Goal: Communication & Community: Answer question/provide support

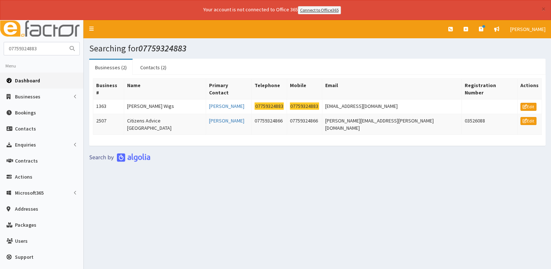
click at [29, 78] on span "Dashboard" at bounding box center [27, 80] width 25 height 7
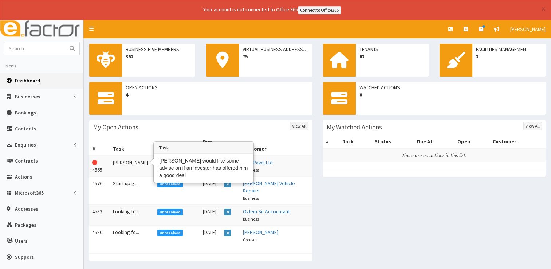
click at [129, 156] on td "[PERSON_NAME]..." at bounding box center [132, 166] width 44 height 21
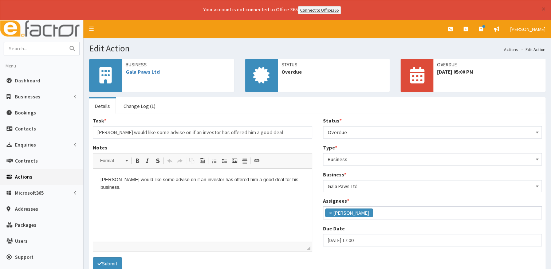
scroll to position [38, 0]
click at [295, 179] on p "James would like some advise on if an investor has offered him a good deal for …" at bounding box center [203, 183] width 204 height 15
click at [354, 131] on span "Overdue" at bounding box center [433, 132] width 210 height 10
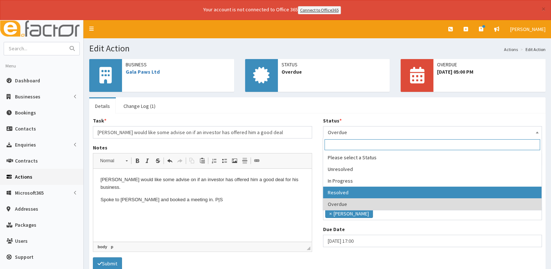
select select "3"
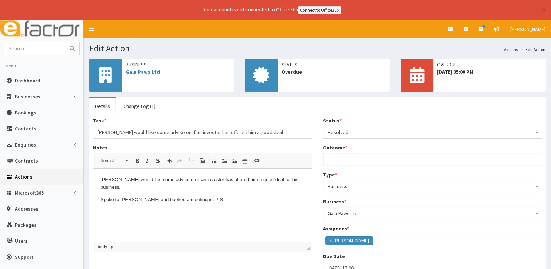
click at [340, 157] on input "Outcome *" at bounding box center [432, 159] width 219 height 12
type input "See notes."
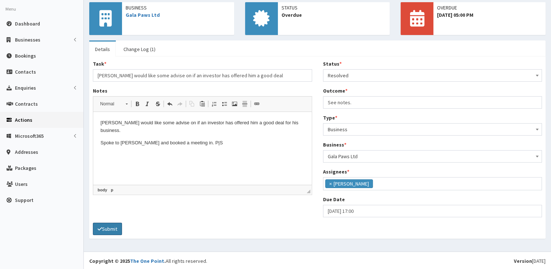
click at [103, 233] on button "Submit" at bounding box center [107, 229] width 29 height 12
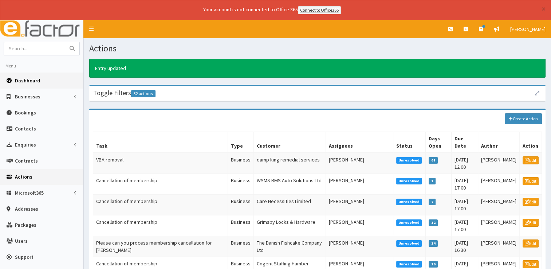
click at [29, 82] on span "Dashboard" at bounding box center [27, 80] width 25 height 7
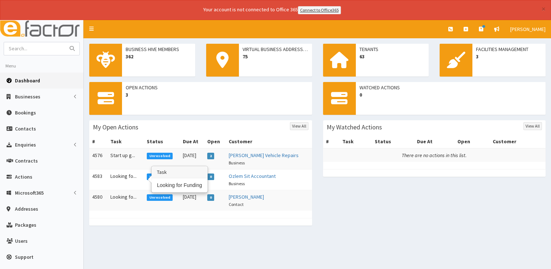
click at [126, 176] on td "Looking fo..." at bounding box center [125, 179] width 36 height 21
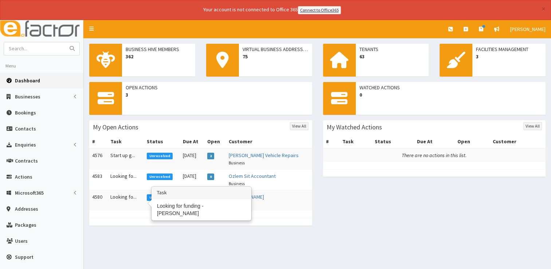
click at [119, 197] on td "Looking fo..." at bounding box center [125, 200] width 36 height 21
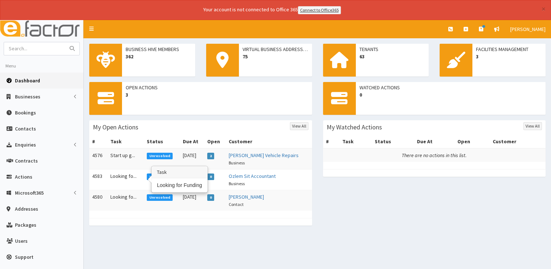
click at [118, 172] on td "Looking fo..." at bounding box center [125, 179] width 36 height 21
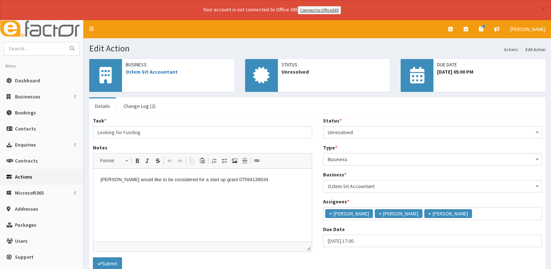
scroll to position [4, 0]
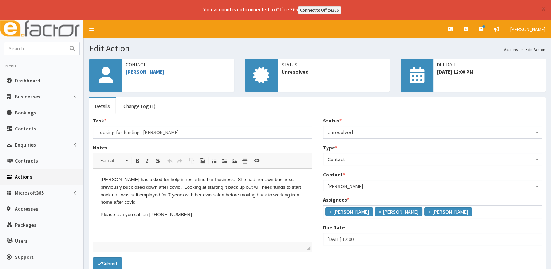
scroll to position [4, 0]
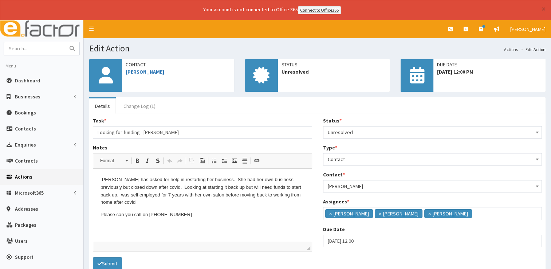
click at [135, 107] on link "Change Log (1)" at bounding box center [140, 105] width 44 height 15
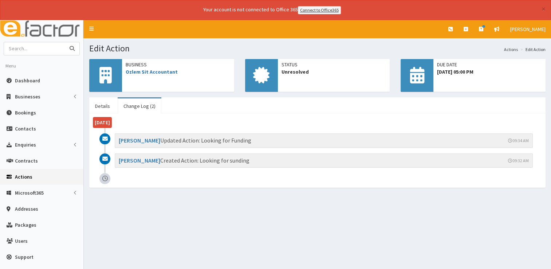
click at [26, 46] on input "text" at bounding box center [34, 48] width 61 height 13
type input "[PERSON_NAME]"
click at [65, 42] on button "submit" at bounding box center [72, 48] width 15 height 13
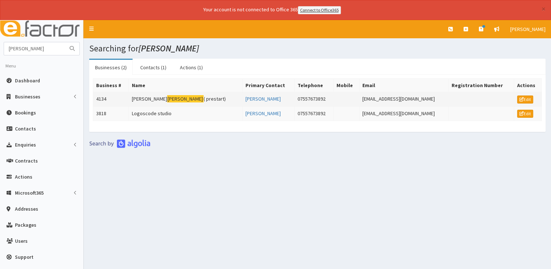
click at [167, 95] on mark "[PERSON_NAME]" at bounding box center [185, 99] width 36 height 8
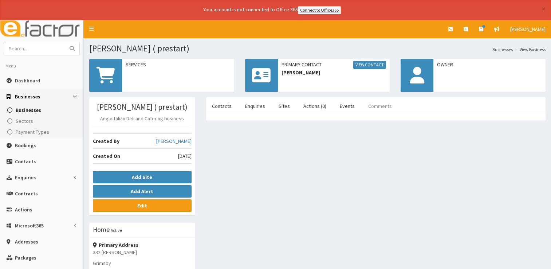
click at [377, 107] on link "Comments" at bounding box center [379, 105] width 35 height 15
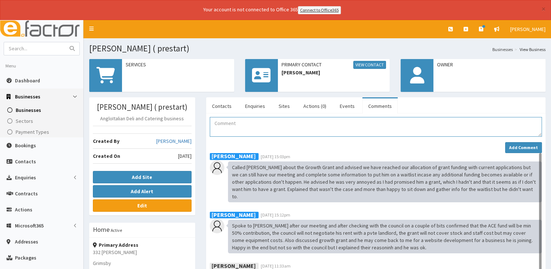
click at [253, 119] on textarea "Comment" at bounding box center [376, 127] width 332 height 20
paste textarea "I hope you're having a good week. With reference to our meeting [DATE][DATE], d…"
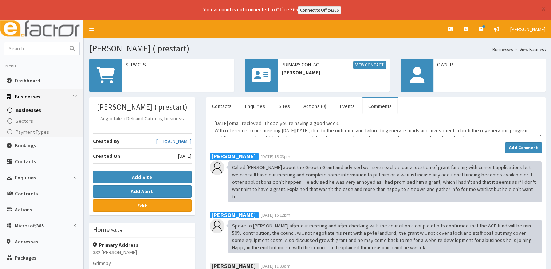
scroll to position [48, 0]
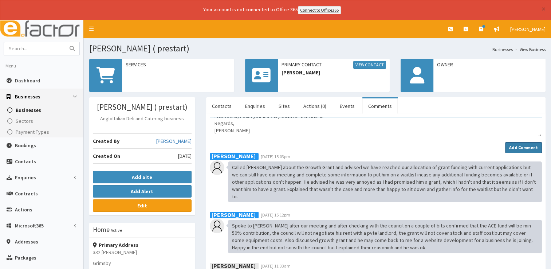
type textarea "[DATE] email recieved - I hope you're having a good week. With reference to our…"
click at [527, 142] on button "Add Comment" at bounding box center [523, 147] width 37 height 11
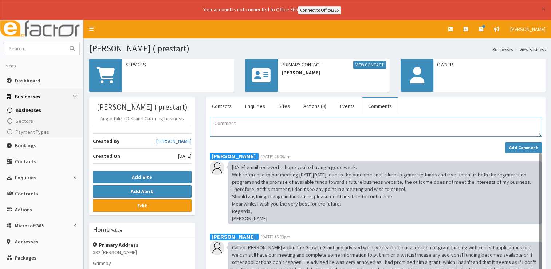
click at [284, 127] on textarea "Comment" at bounding box center [376, 127] width 332 height 20
paste textarea "HI [PERSON_NAME], I’m well thank you and I hope things are well with you. I com…"
type textarea "[DATE] My email response HI [PERSON_NAME], I’m well thank you and I hope things…"
click at [524, 145] on strong "Add Comment" at bounding box center [523, 147] width 29 height 5
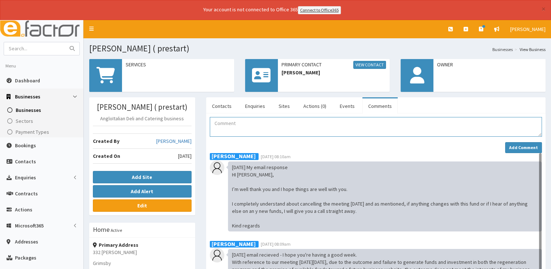
click at [240, 127] on textarea "Comment" at bounding box center [376, 127] width 332 height 20
paste textarea "Hi [PERSON_NAME], I believe it when I see it. What I see is the local MP declar…"
type textarea "[PERSON_NAME]'s response Hi [PERSON_NAME], I believe it when I see it. What I s…"
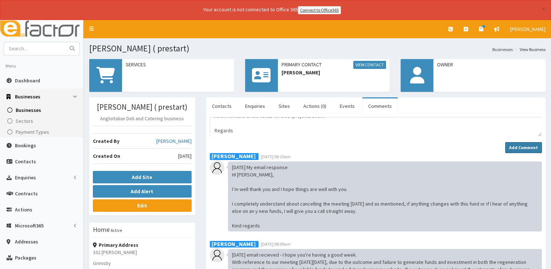
click at [528, 145] on strong "Add Comment" at bounding box center [523, 147] width 29 height 5
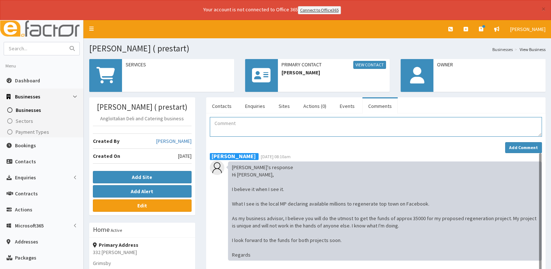
click at [249, 125] on textarea "Comment" at bounding box center [376, 127] width 332 height 20
paste textarea "Hi [PERSON_NAME], Thank you for your email. I will, of course, do everything I …"
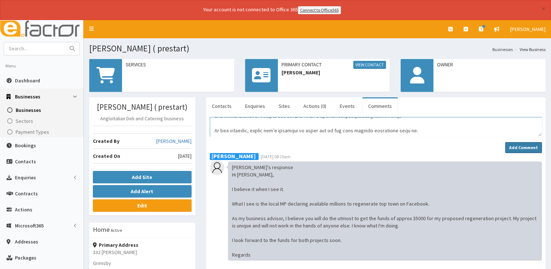
type textarea "[DATE] - My response Hi [PERSON_NAME], Thank you for your email. I will, of cou…"
click at [508, 149] on button "Add Comment" at bounding box center [523, 147] width 37 height 11
